Goal: Navigation & Orientation: Find specific page/section

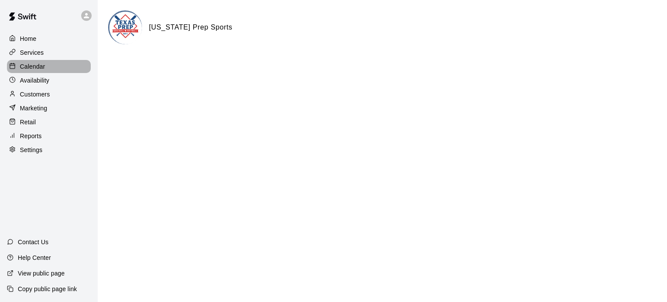
click at [39, 73] on div "Calendar" at bounding box center [49, 66] width 84 height 13
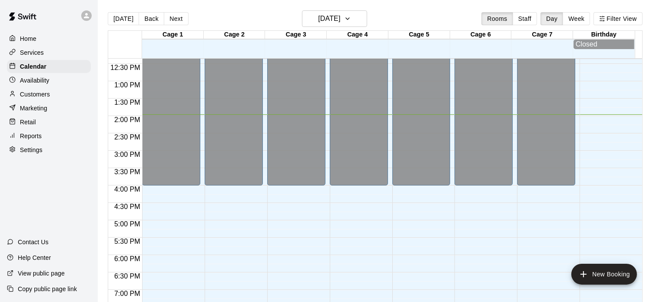
scroll to position [542, 0]
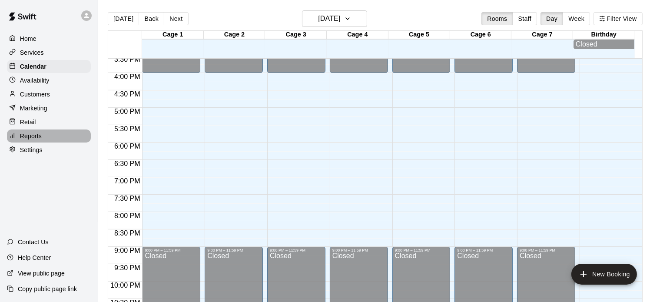
click at [28, 140] on p "Reports" at bounding box center [31, 136] width 22 height 9
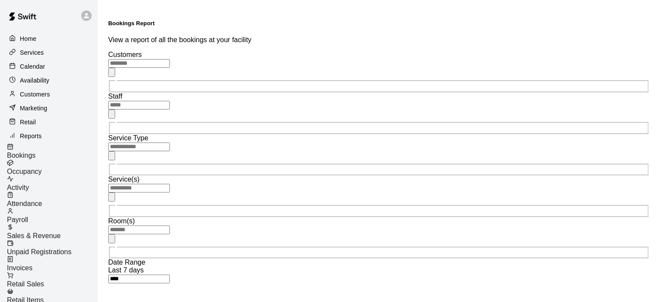
click at [43, 232] on span "Sales & Revenue" at bounding box center [34, 235] width 54 height 7
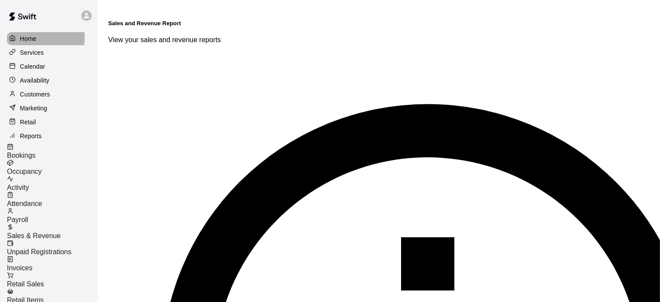
click at [35, 37] on p "Home" at bounding box center [28, 38] width 17 height 9
